Goal: Information Seeking & Learning: Learn about a topic

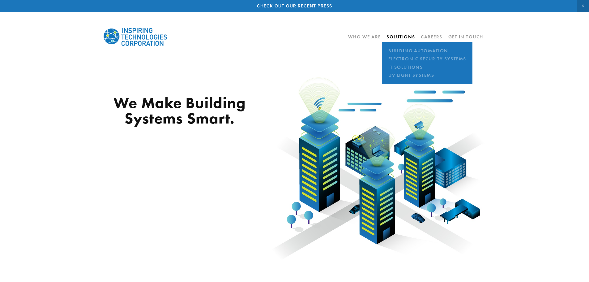
click at [401, 38] on link "Solutions" at bounding box center [401, 37] width 29 height 6
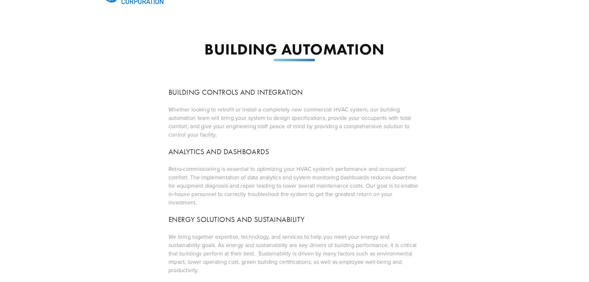
scroll to position [52, 0]
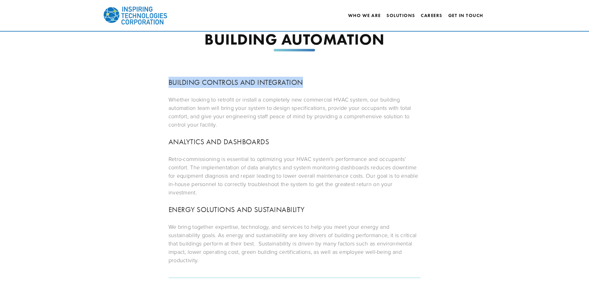
drag, startPoint x: 170, startPoint y: 83, endPoint x: 308, endPoint y: 81, distance: 138.0
click at [308, 81] on h3 "BUILDING CONTROLS AND INTEGRATION" at bounding box center [295, 82] width 252 height 11
copy h3 "BUILDING CONTROLS AND INTEGRATION"
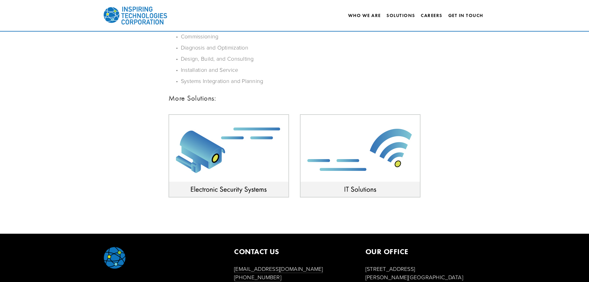
scroll to position [352, 0]
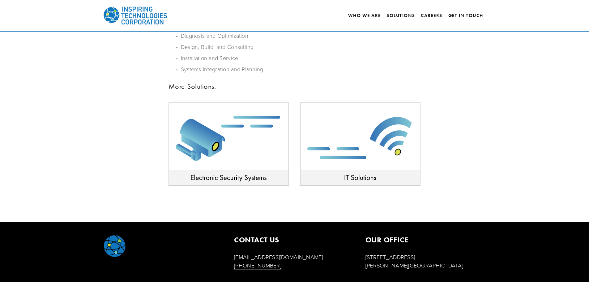
click at [219, 178] on img at bounding box center [229, 143] width 121 height 83
click at [357, 177] on img at bounding box center [360, 143] width 121 height 83
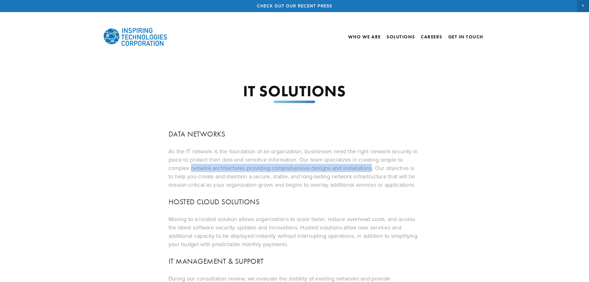
drag, startPoint x: 191, startPoint y: 168, endPoint x: 372, endPoint y: 166, distance: 181.3
click at [372, 166] on p "As the IT network is the foundation of an organization, businesses need the rig…" at bounding box center [295, 168] width 252 height 42
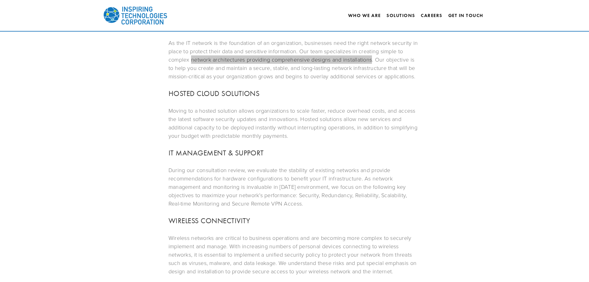
scroll to position [186, 0]
